Goal: Task Accomplishment & Management: Use online tool/utility

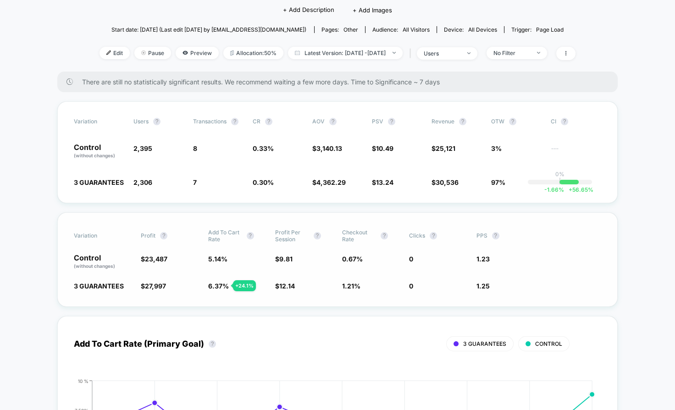
scroll to position [92, 0]
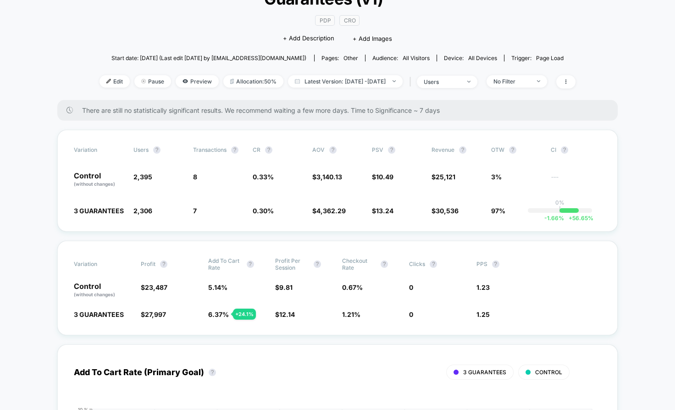
click at [477, 87] on span "users" at bounding box center [447, 82] width 61 height 12
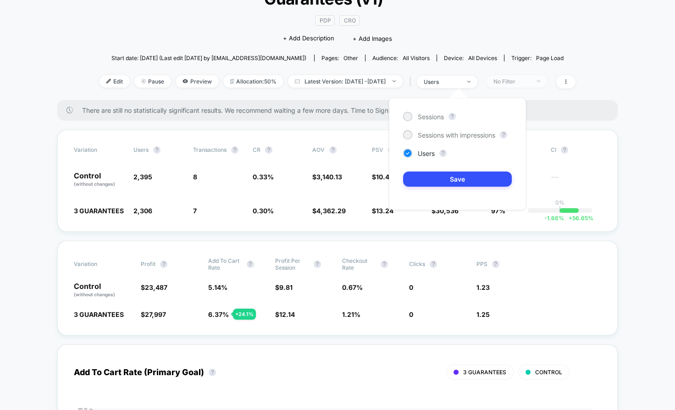
click at [530, 83] on div "No Filter" at bounding box center [511, 81] width 37 height 7
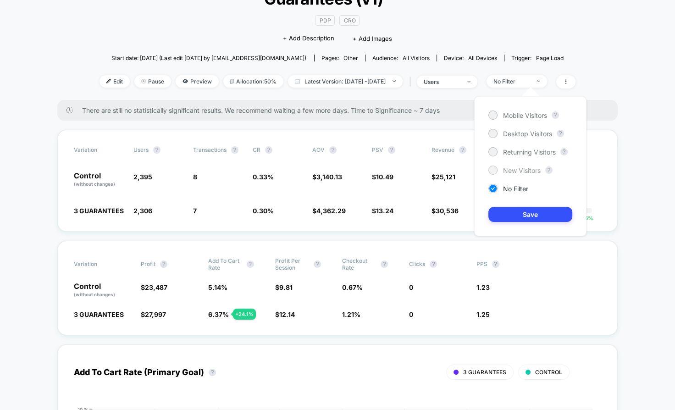
click at [515, 170] on span "New Visitors" at bounding box center [522, 170] width 38 height 8
click at [533, 212] on button "Save" at bounding box center [530, 214] width 84 height 15
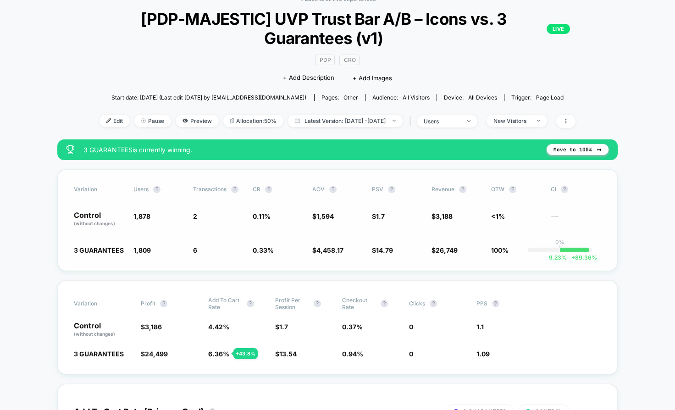
scroll to position [92, 0]
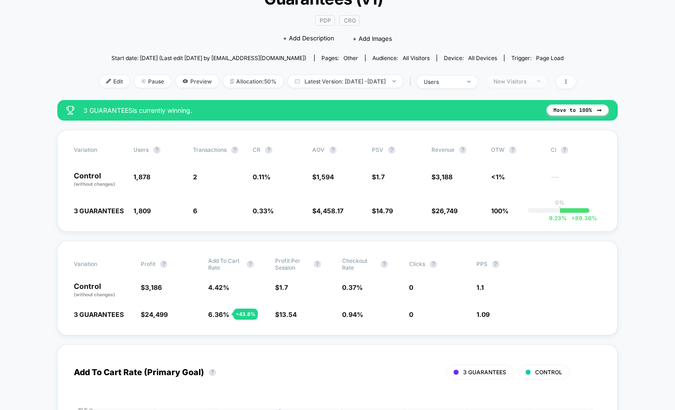
click at [524, 81] on div "New Visitors" at bounding box center [511, 81] width 37 height 7
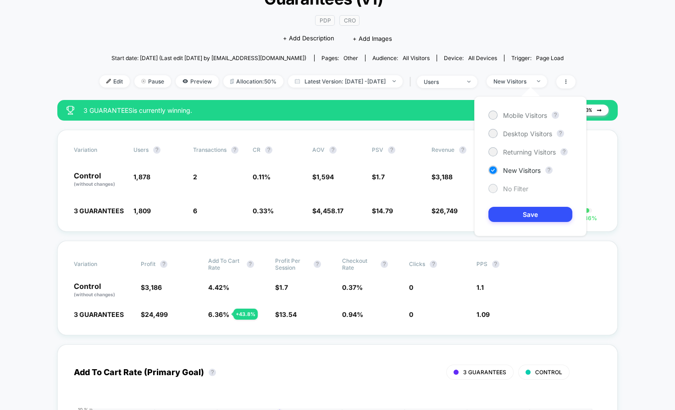
click at [517, 189] on span "No Filter" at bounding box center [515, 189] width 25 height 8
click at [528, 213] on button "Save" at bounding box center [530, 214] width 84 height 15
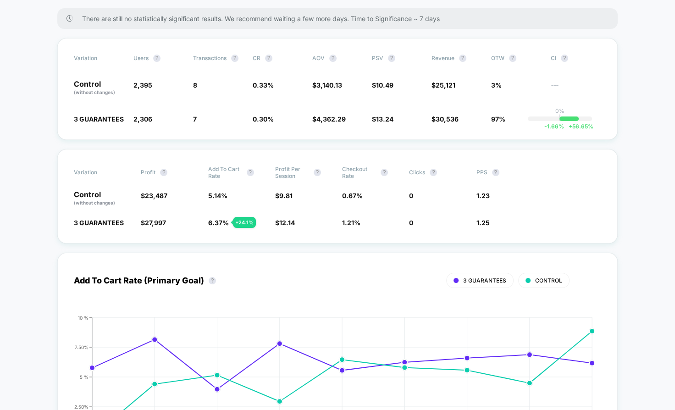
scroll to position [92, 0]
